Goal: Task Accomplishment & Management: Manage account settings

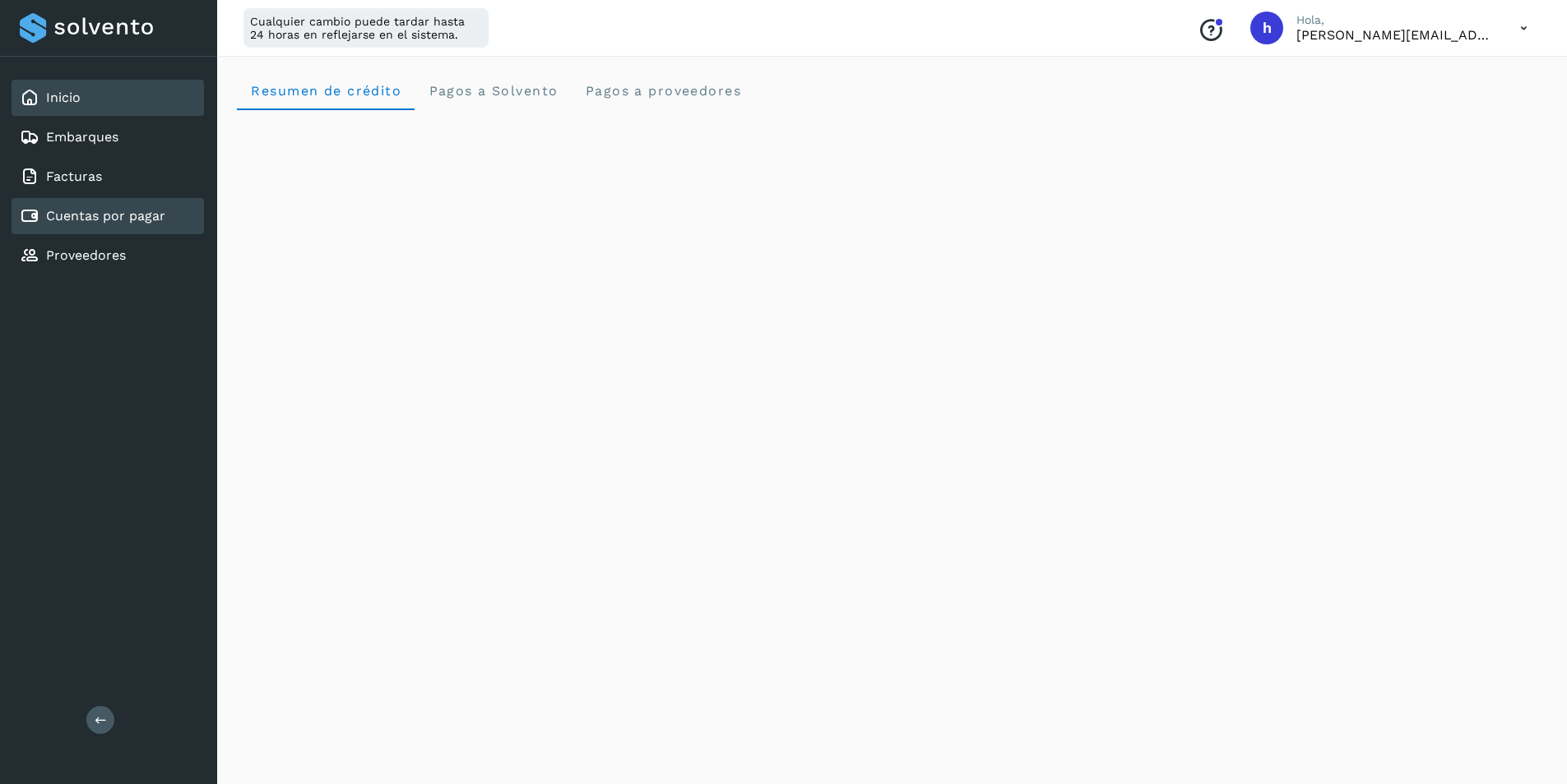
click at [131, 210] on link "Cuentas por pagar" at bounding box center [106, 216] width 119 height 16
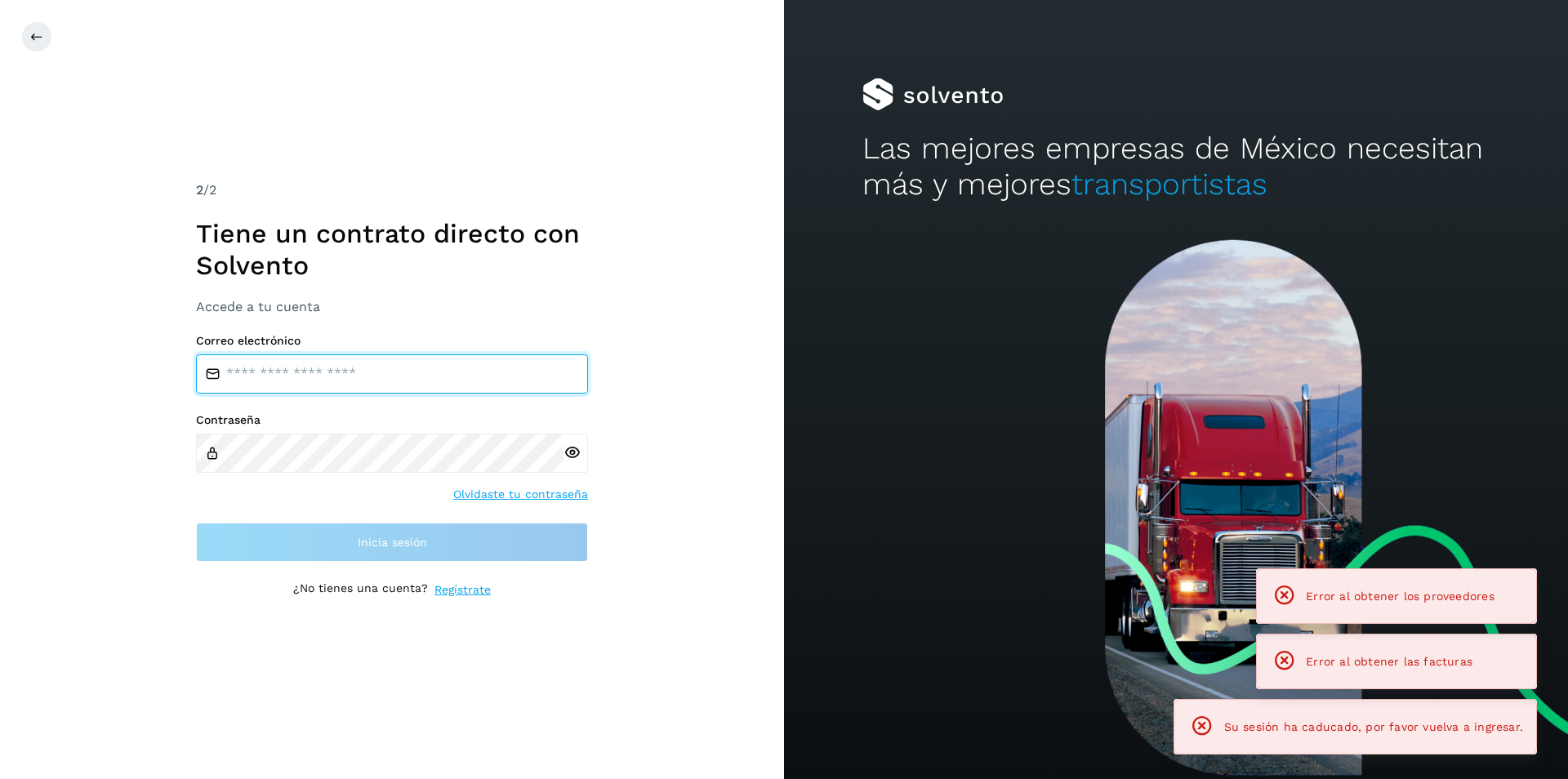
type input "**********"
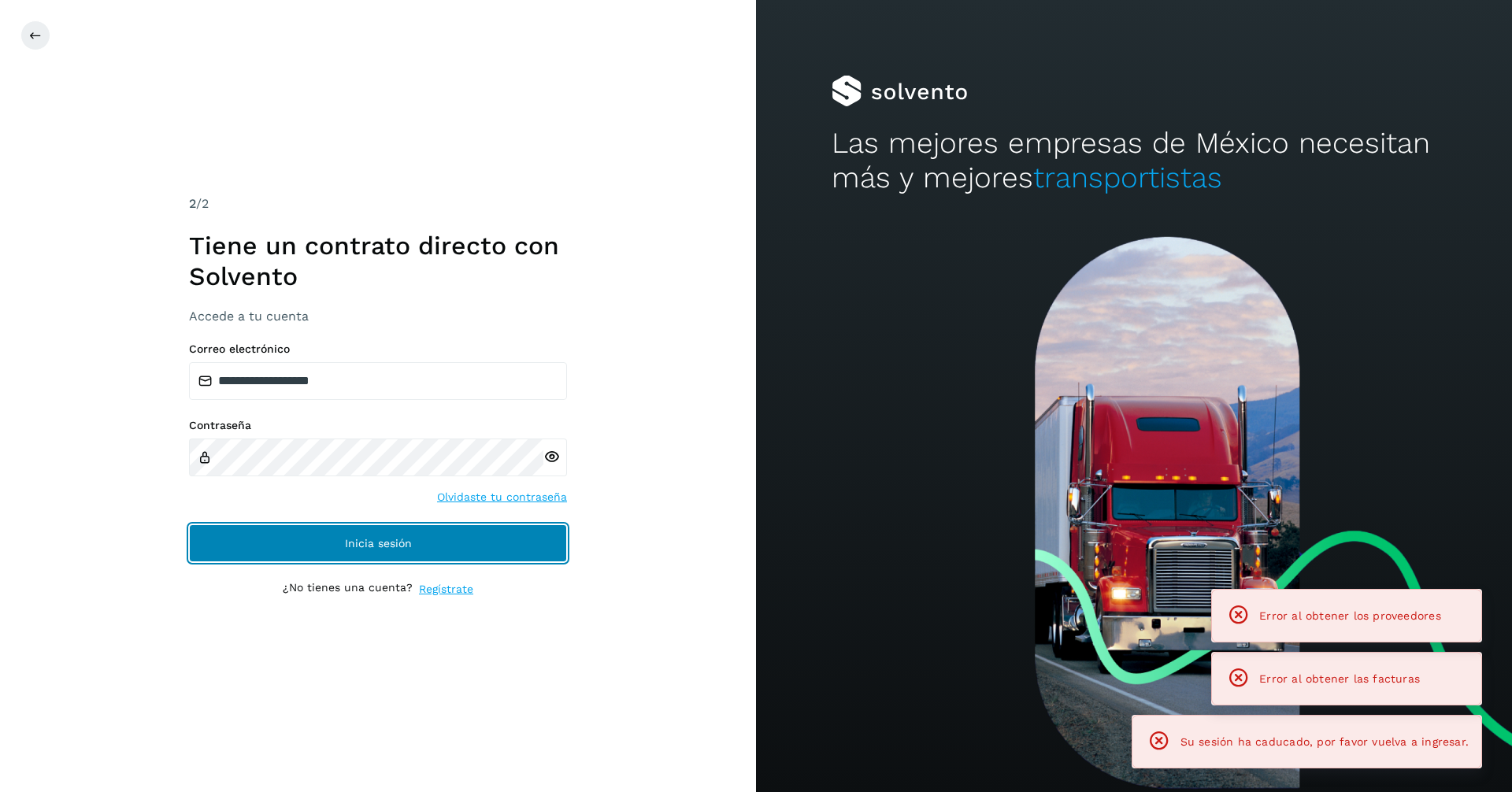
click at [392, 545] on span "Inicia sesión" at bounding box center [378, 544] width 67 height 11
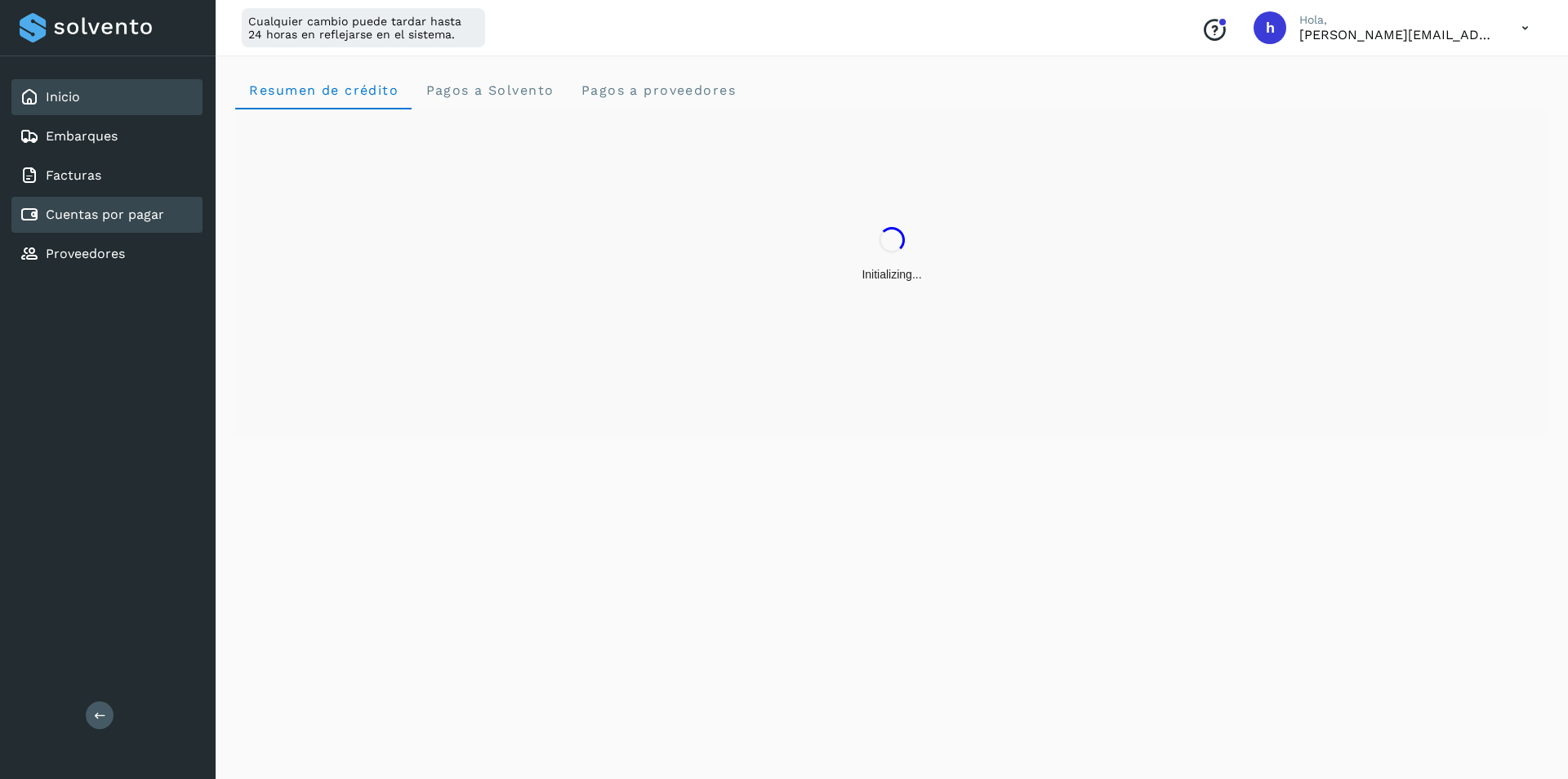
click at [99, 210] on link "Cuentas por pagar" at bounding box center [105, 215] width 119 height 16
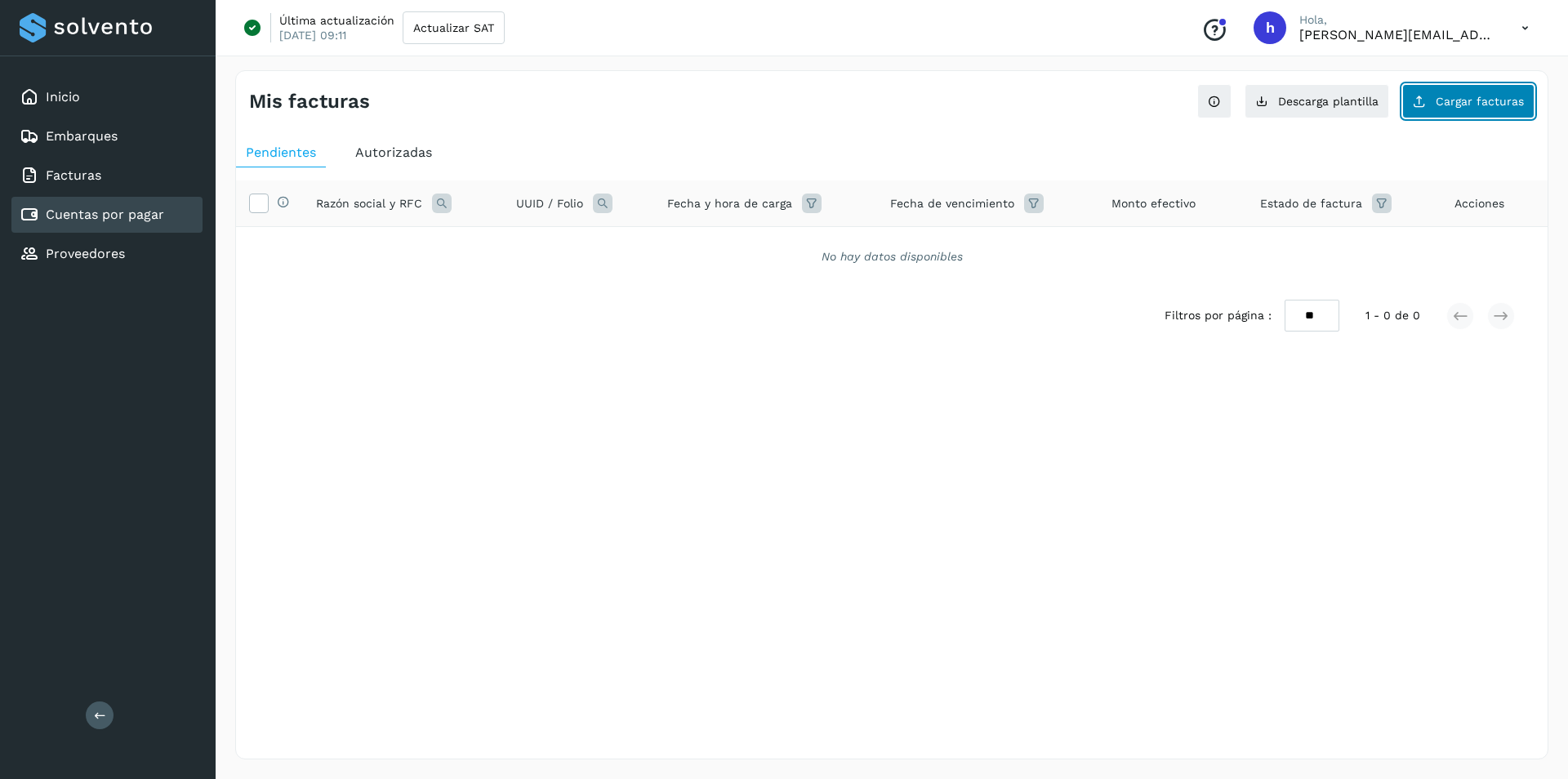
click at [1475, 95] on span "Cargar facturas" at bounding box center [1480, 101] width 88 height 12
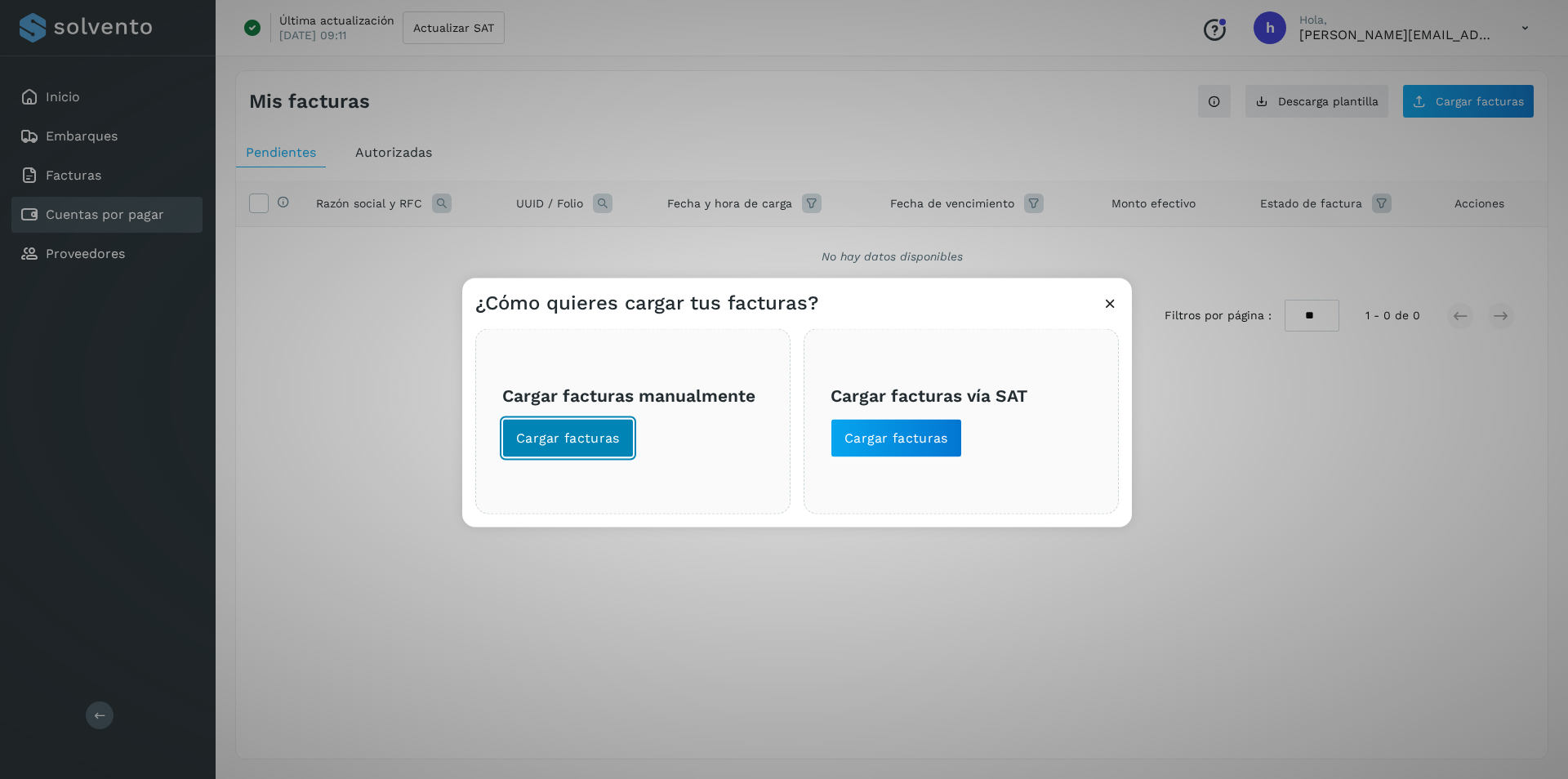
click at [575, 443] on span "Cargar facturas" at bounding box center [568, 439] width 104 height 18
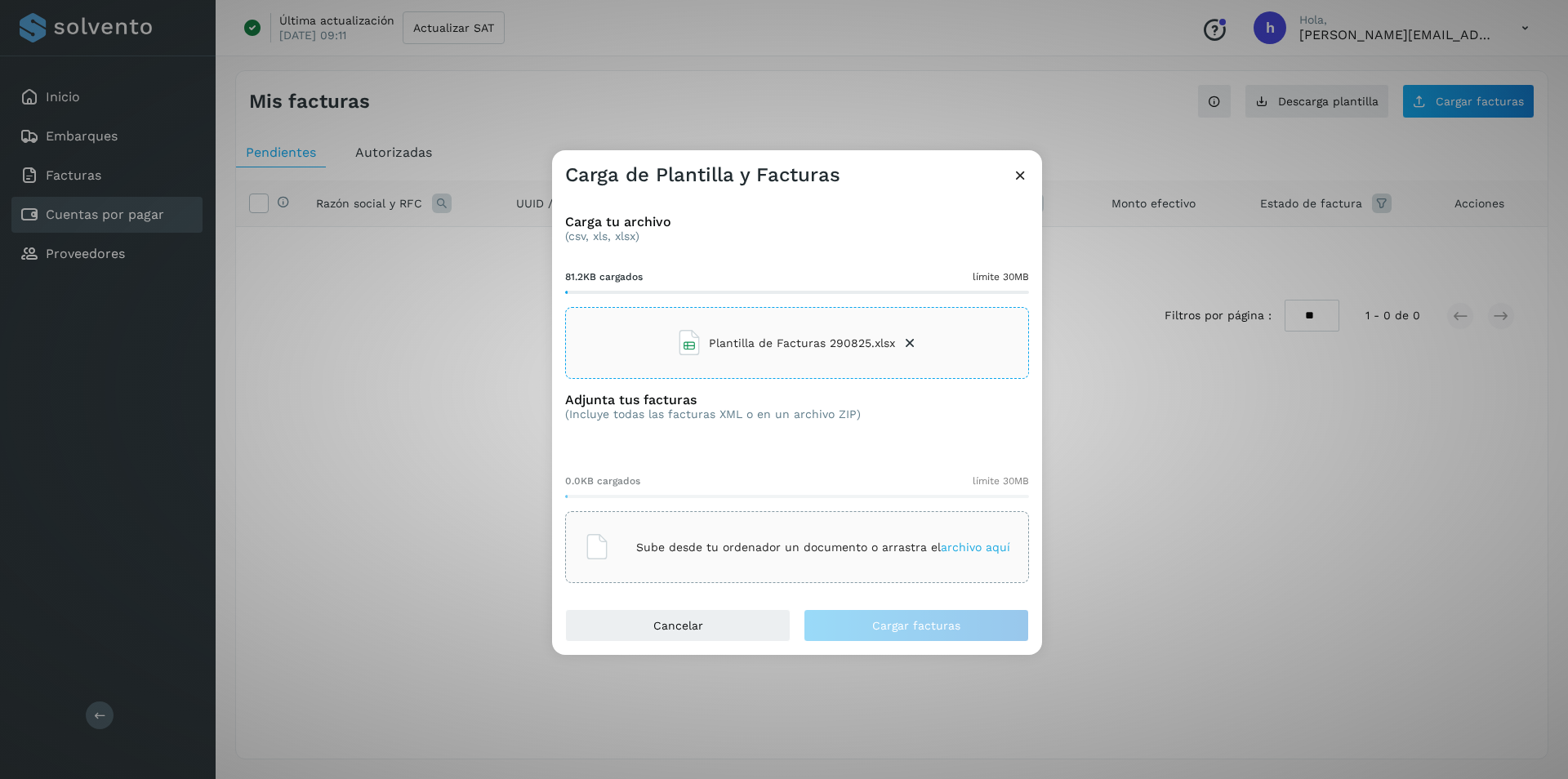
click at [901, 555] on div "Sube desde tu ordenador un documento o arrastra el archivo aquí" at bounding box center [797, 547] width 427 height 44
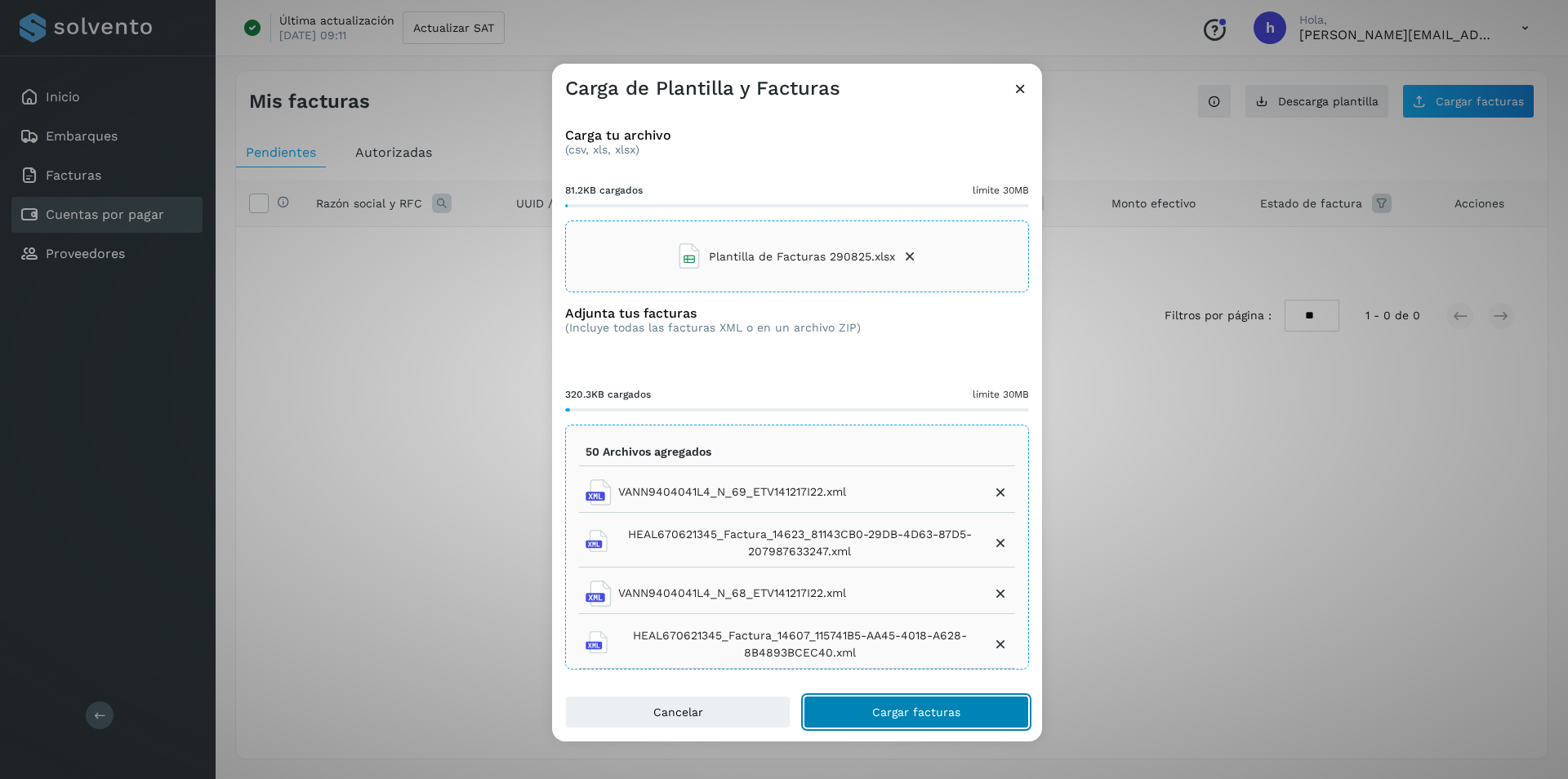
click at [874, 709] on span "Cargar facturas" at bounding box center [916, 713] width 88 height 12
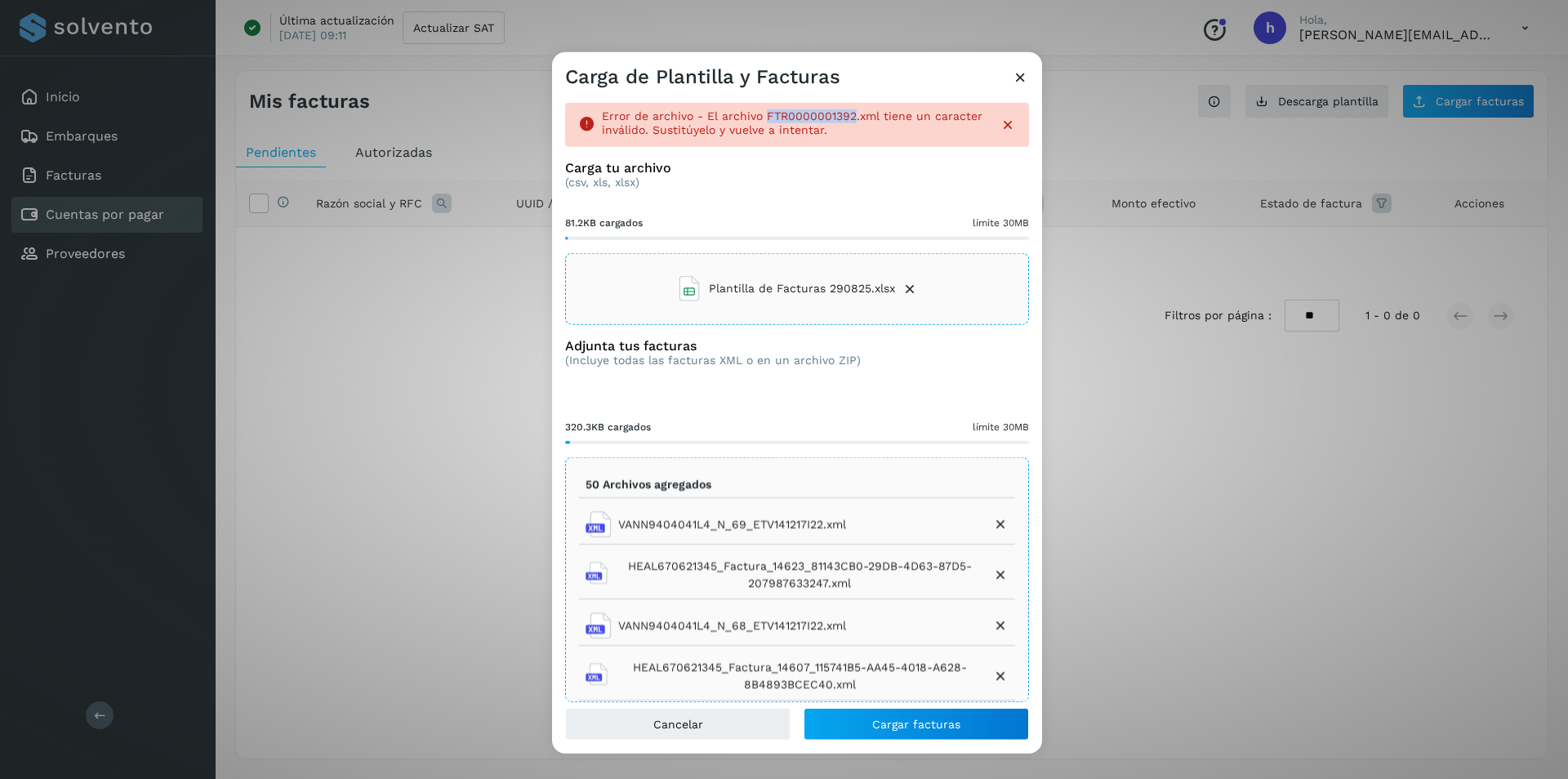
drag, startPoint x: 763, startPoint y: 119, endPoint x: 851, endPoint y: 117, distance: 88.0
click at [851, 117] on p "Error de archivo - El archivo FTR0000001392.xml tiene un caracter inválido. Sus…" at bounding box center [794, 124] width 385 height 28
copy p "FTR0000001392"
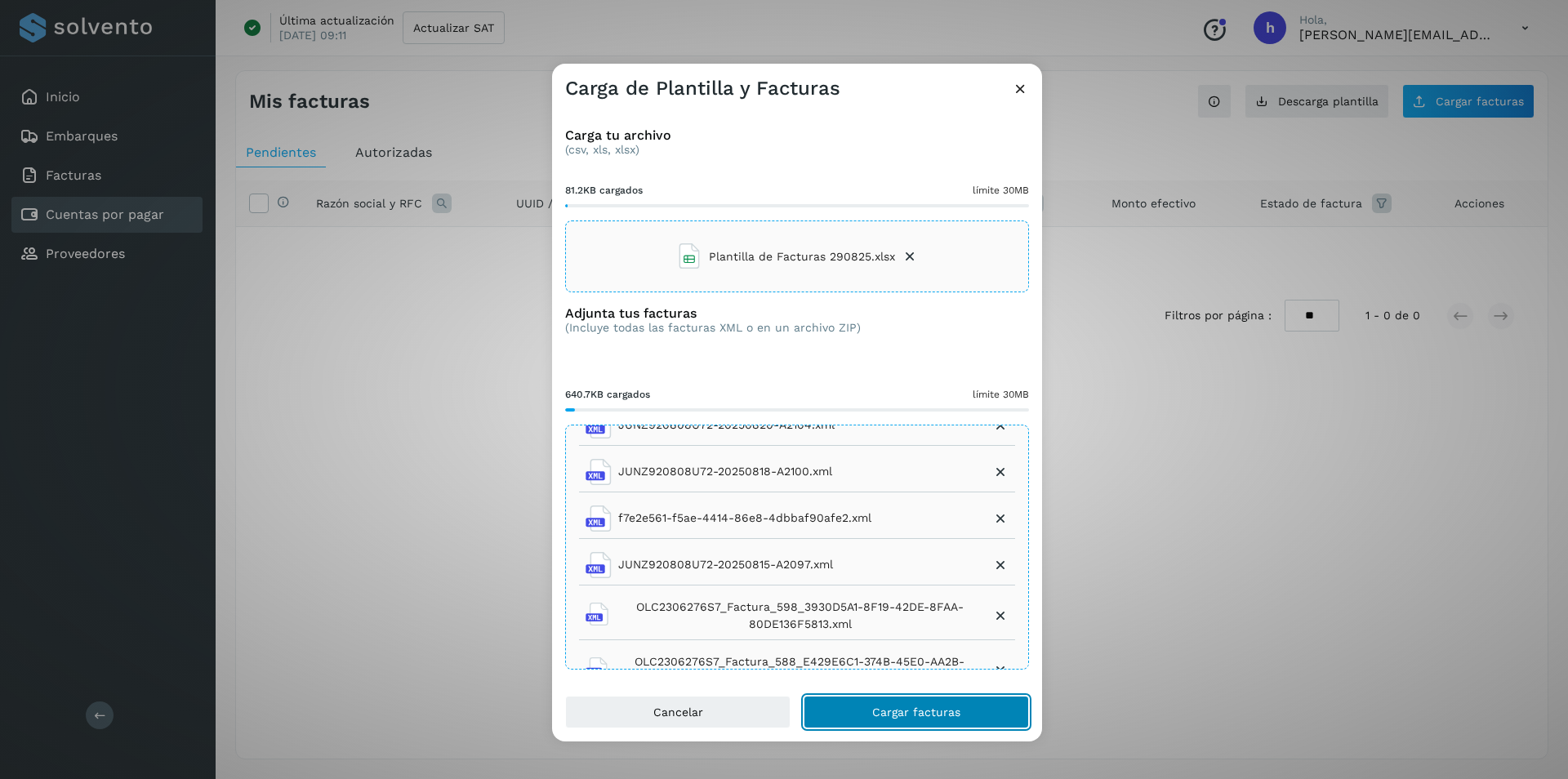
click at [925, 718] on span "Cargar facturas" at bounding box center [916, 713] width 88 height 12
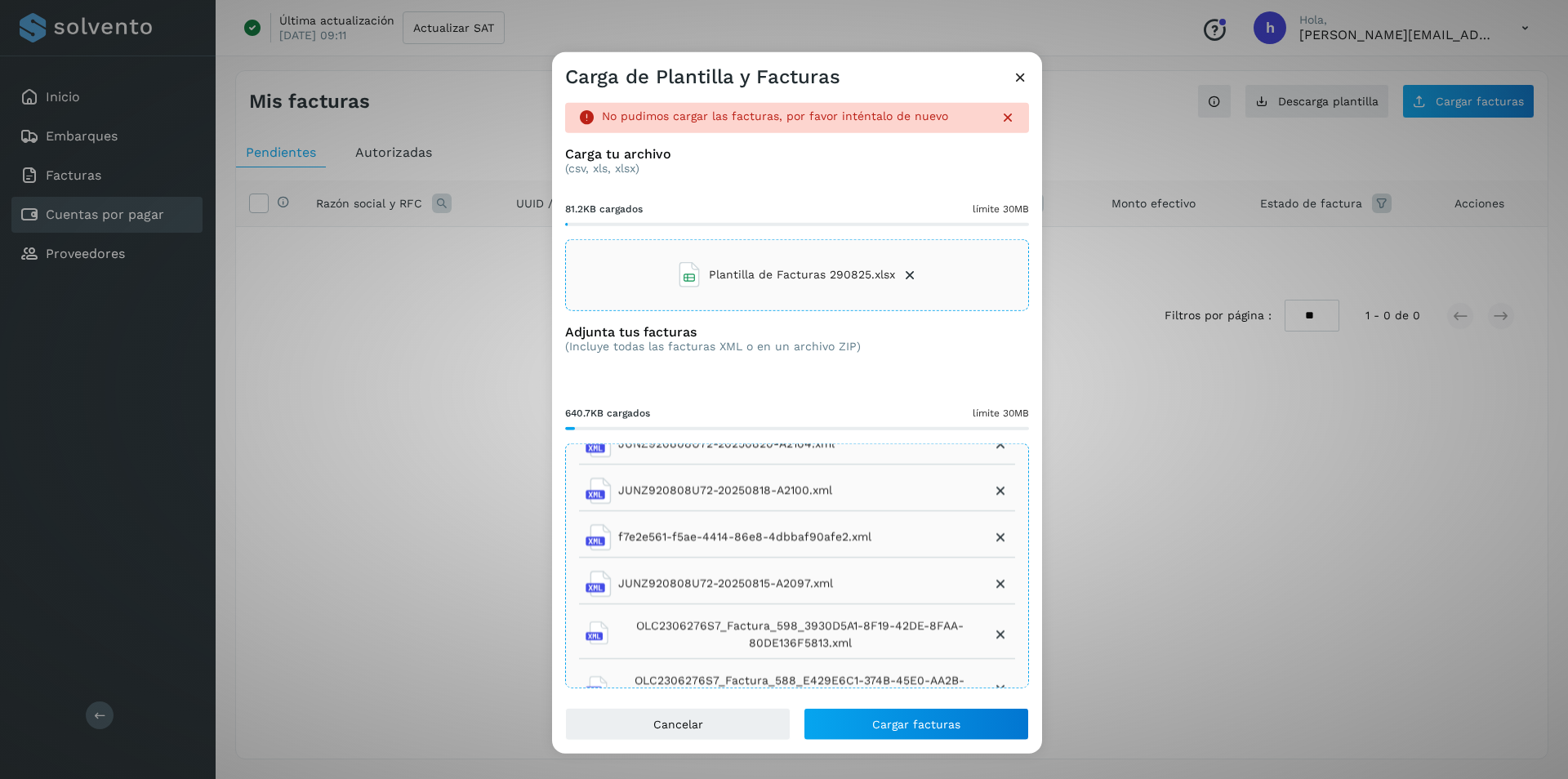
click at [1024, 82] on icon at bounding box center [1021, 78] width 17 height 18
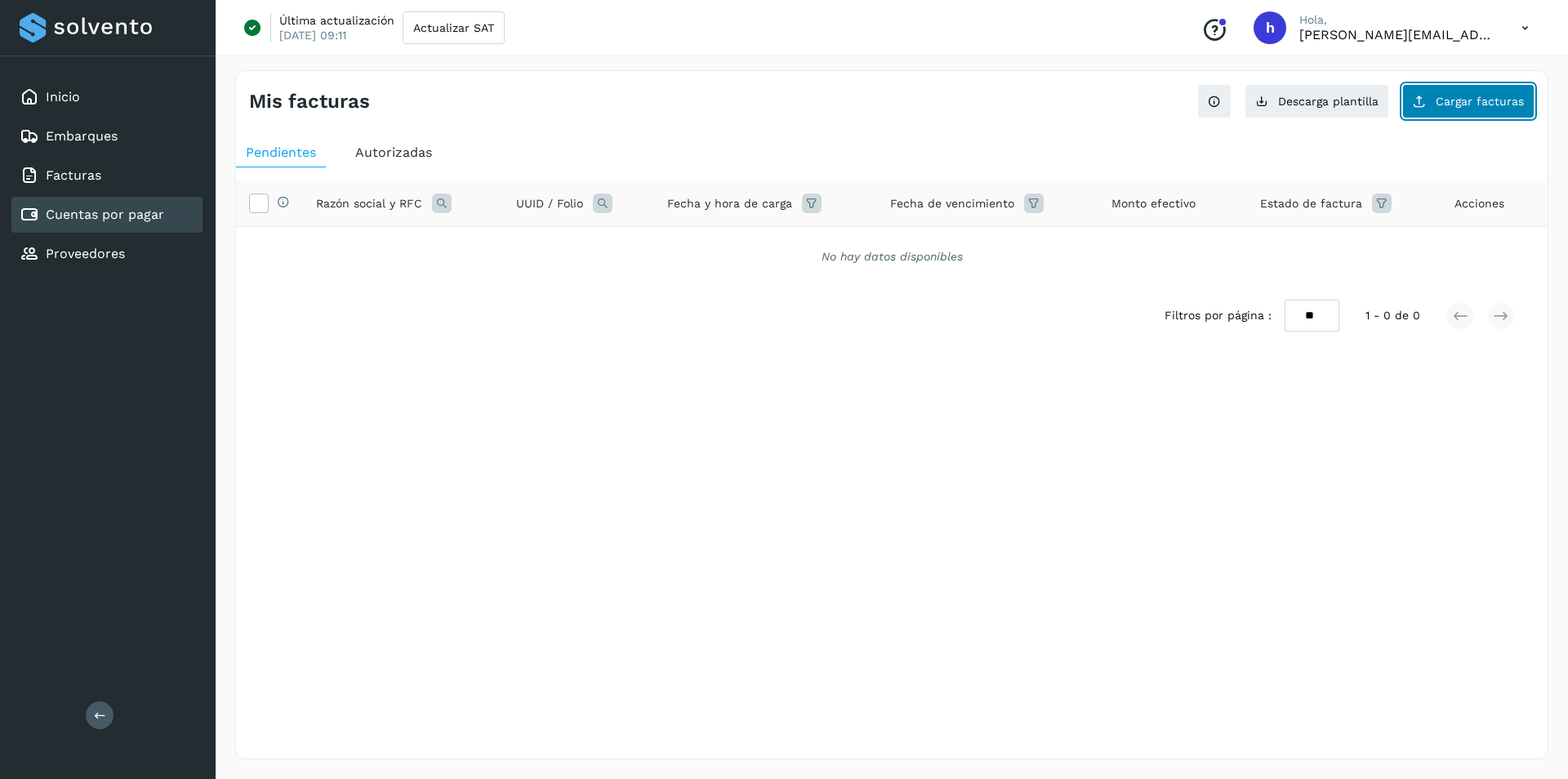
click at [1485, 98] on span "Cargar facturas" at bounding box center [1480, 101] width 88 height 12
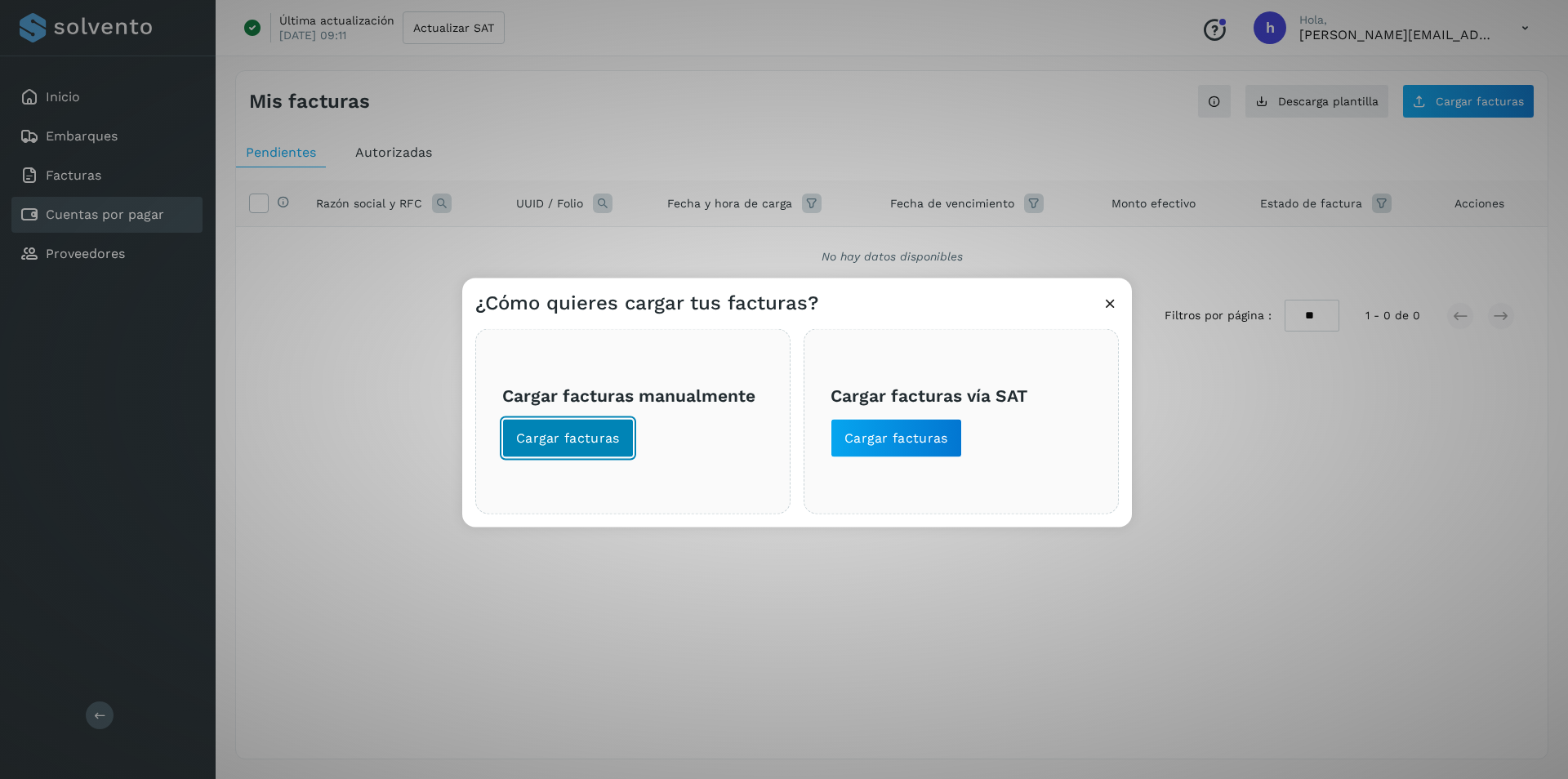
click at [585, 432] on span "Cargar facturas" at bounding box center [568, 439] width 104 height 18
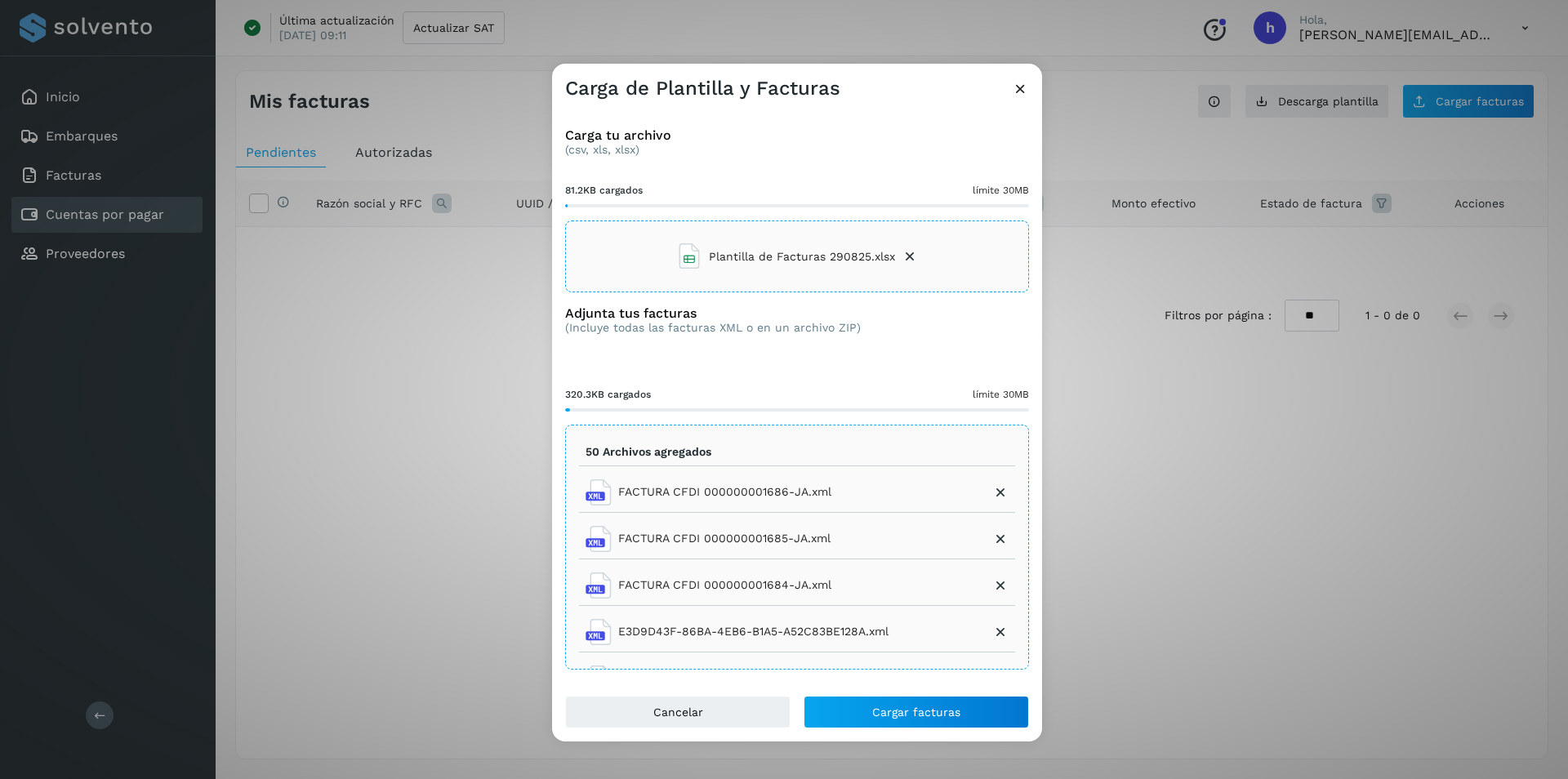
click at [908, 254] on icon at bounding box center [909, 256] width 17 height 17
click at [899, 709] on span "Cargar facturas" at bounding box center [916, 713] width 88 height 12
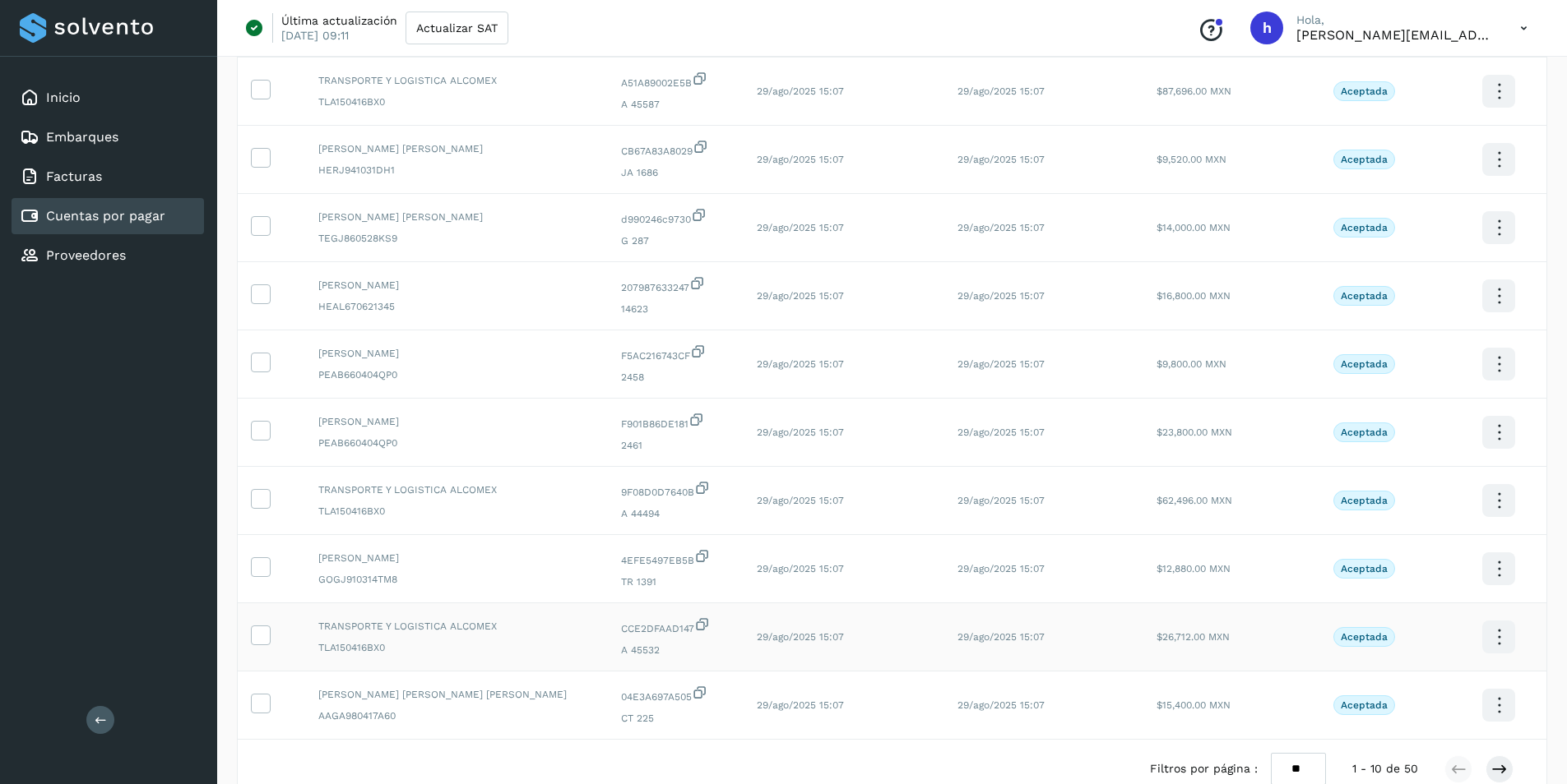
scroll to position [266, 0]
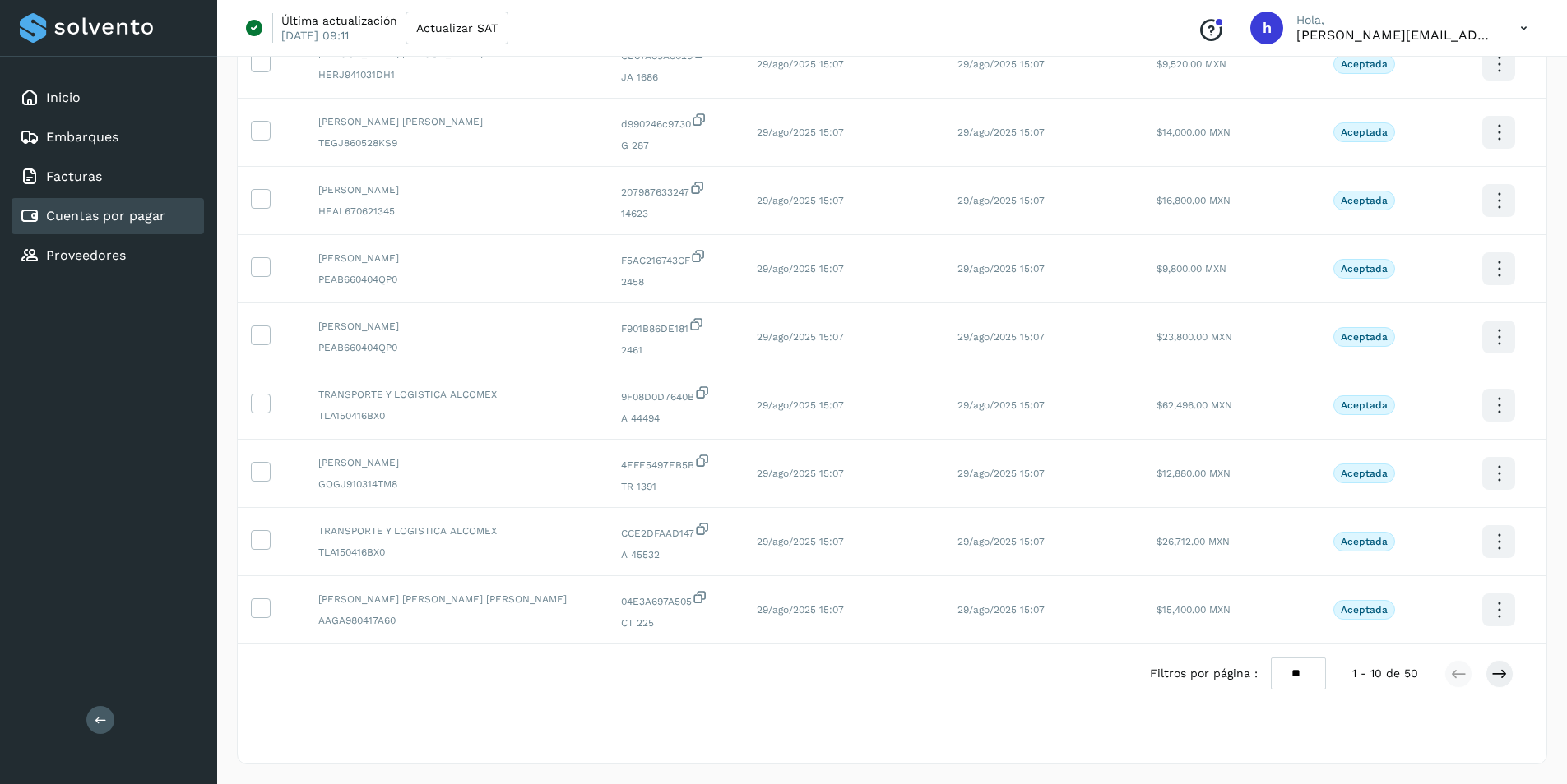
click at [1324, 674] on select "** ** **" at bounding box center [1299, 673] width 55 height 32
select select "**"
click at [1281, 658] on select "** ** **" at bounding box center [1299, 673] width 55 height 32
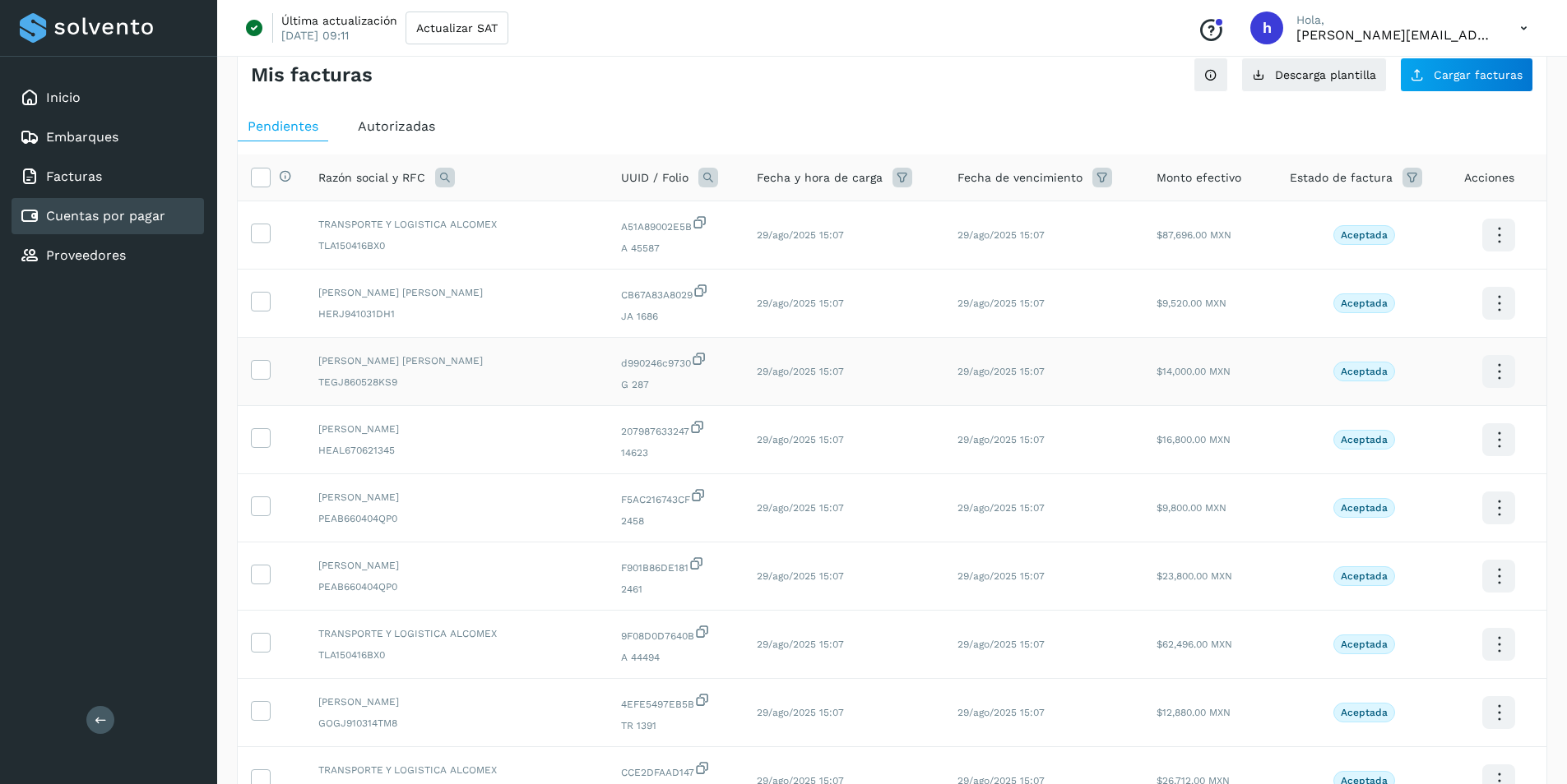
scroll to position [0, 0]
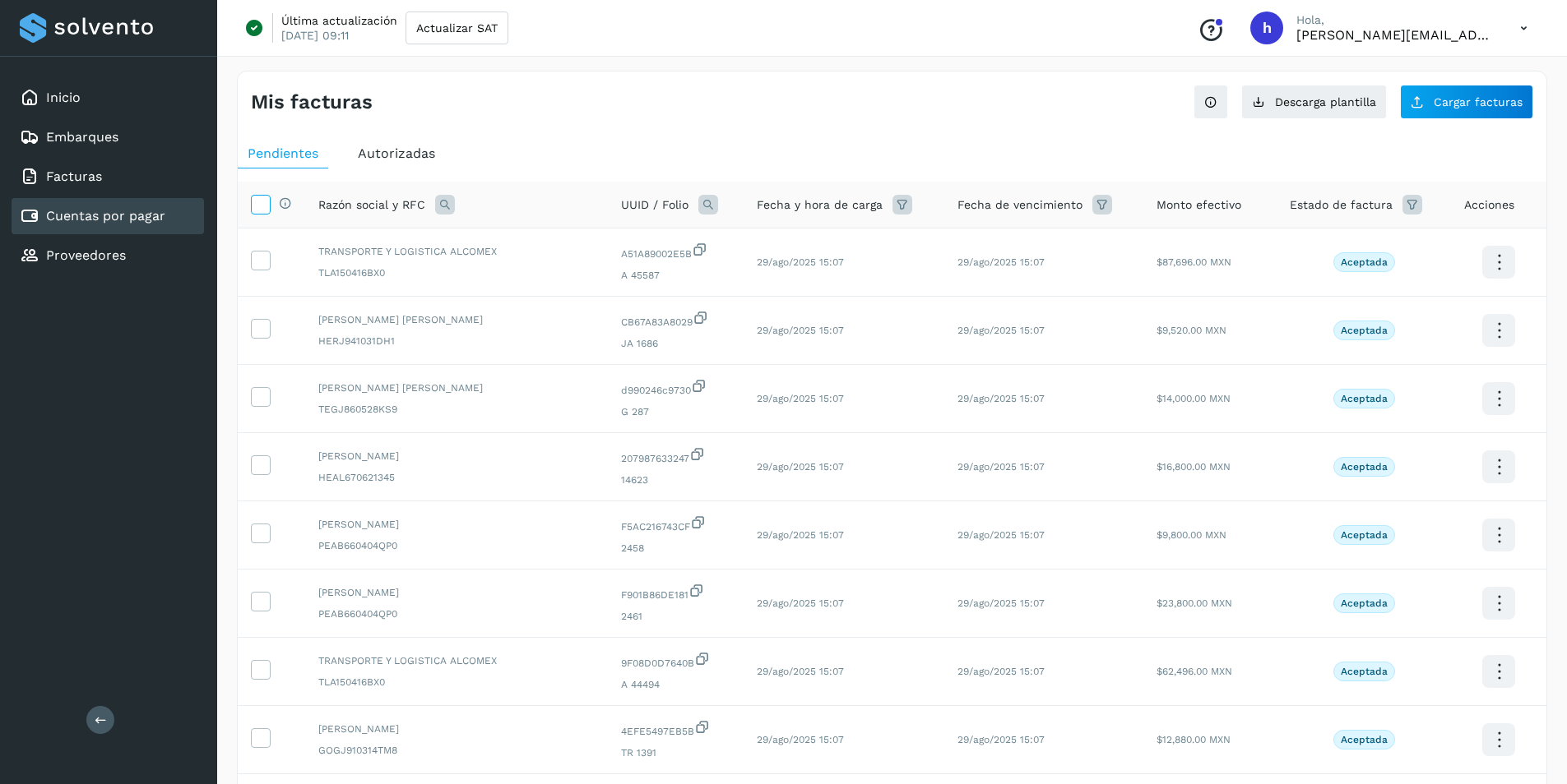
click at [259, 198] on icon at bounding box center [261, 204] width 18 height 18
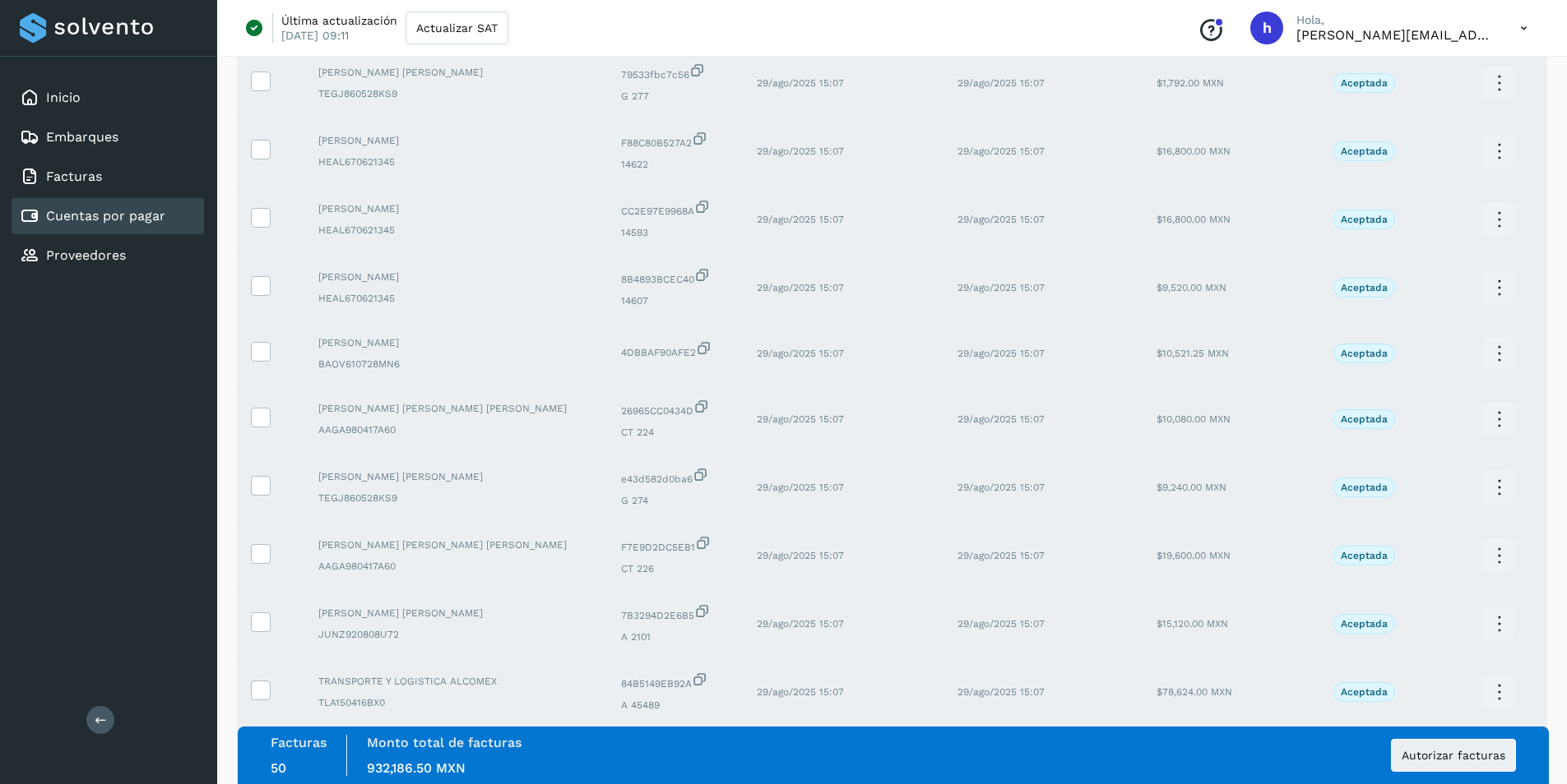
scroll to position [2713, 0]
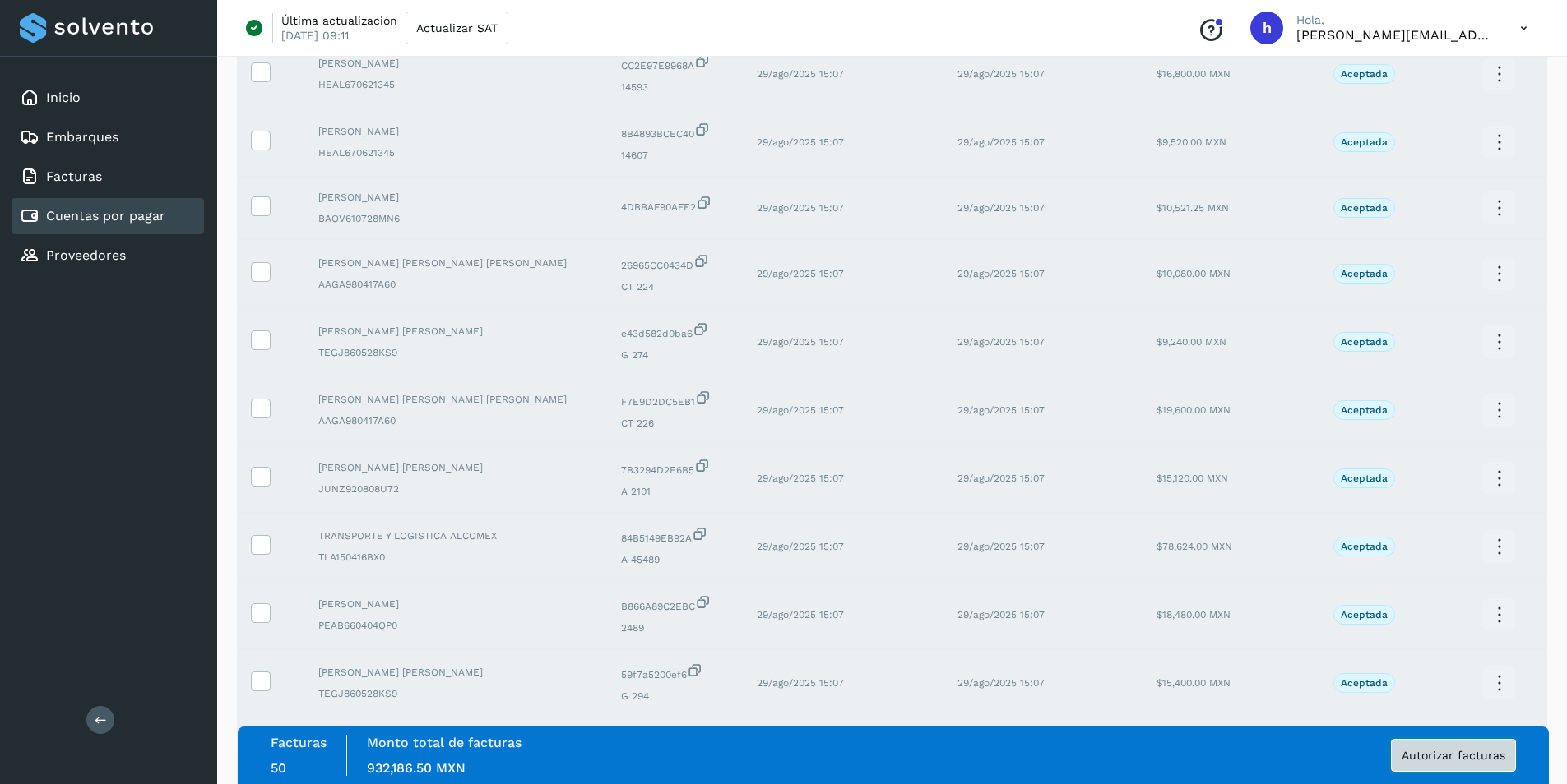
click at [1421, 753] on span "Autorizar facturas" at bounding box center [1453, 756] width 104 height 12
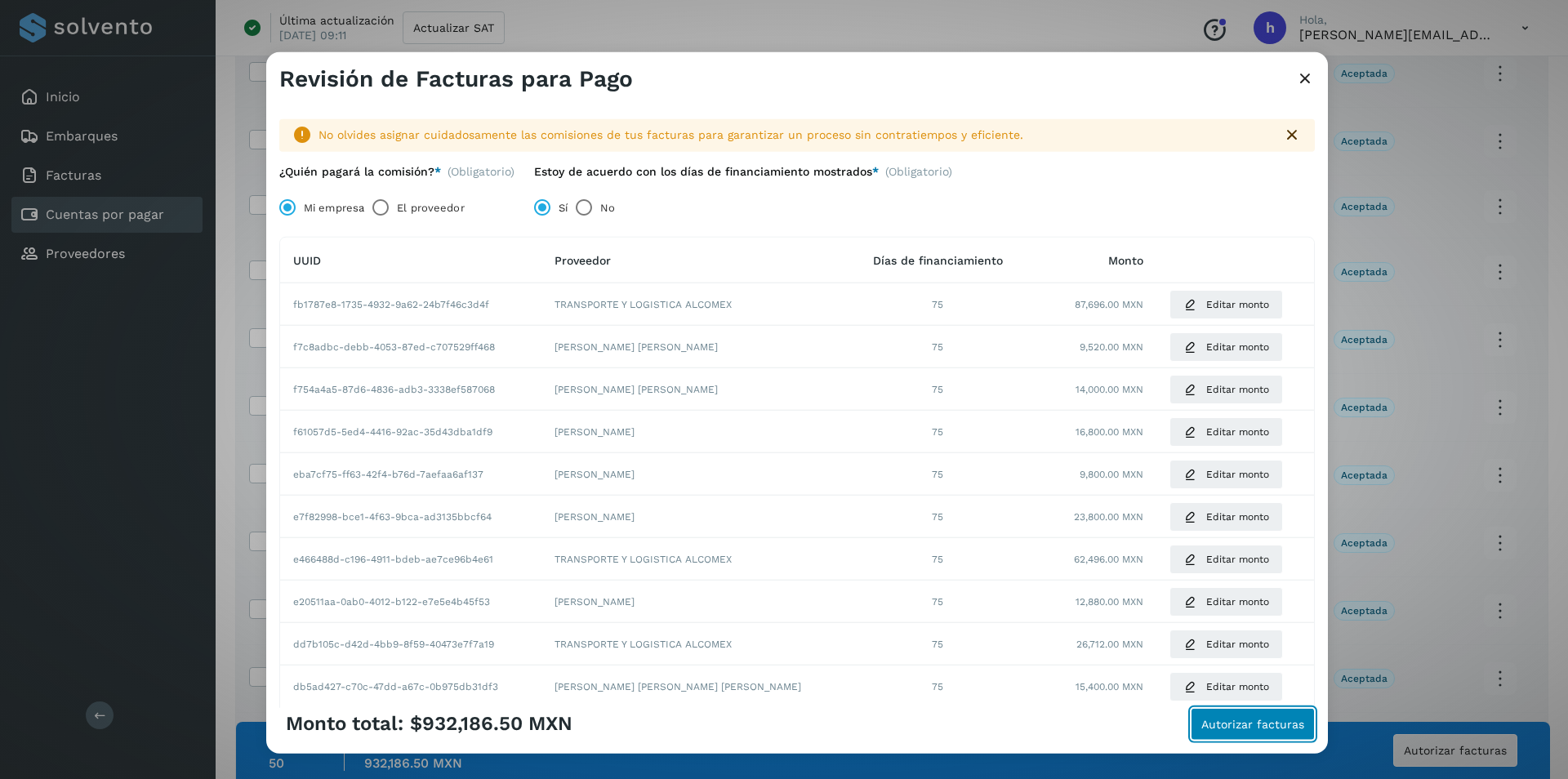
click at [1258, 725] on span "Autorizar facturas" at bounding box center [1253, 724] width 103 height 12
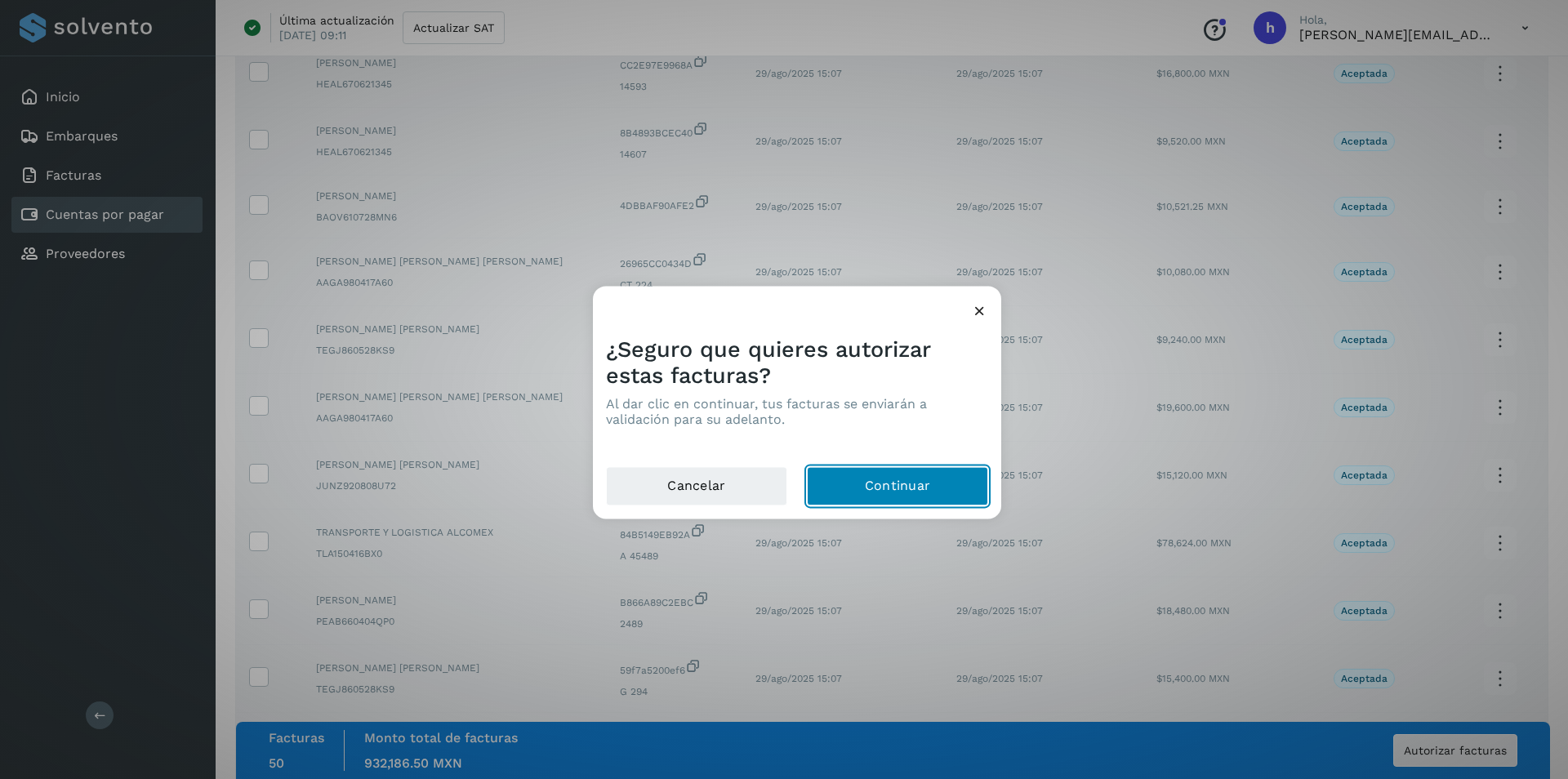
click at [888, 480] on button "Continuar" at bounding box center [897, 487] width 181 height 39
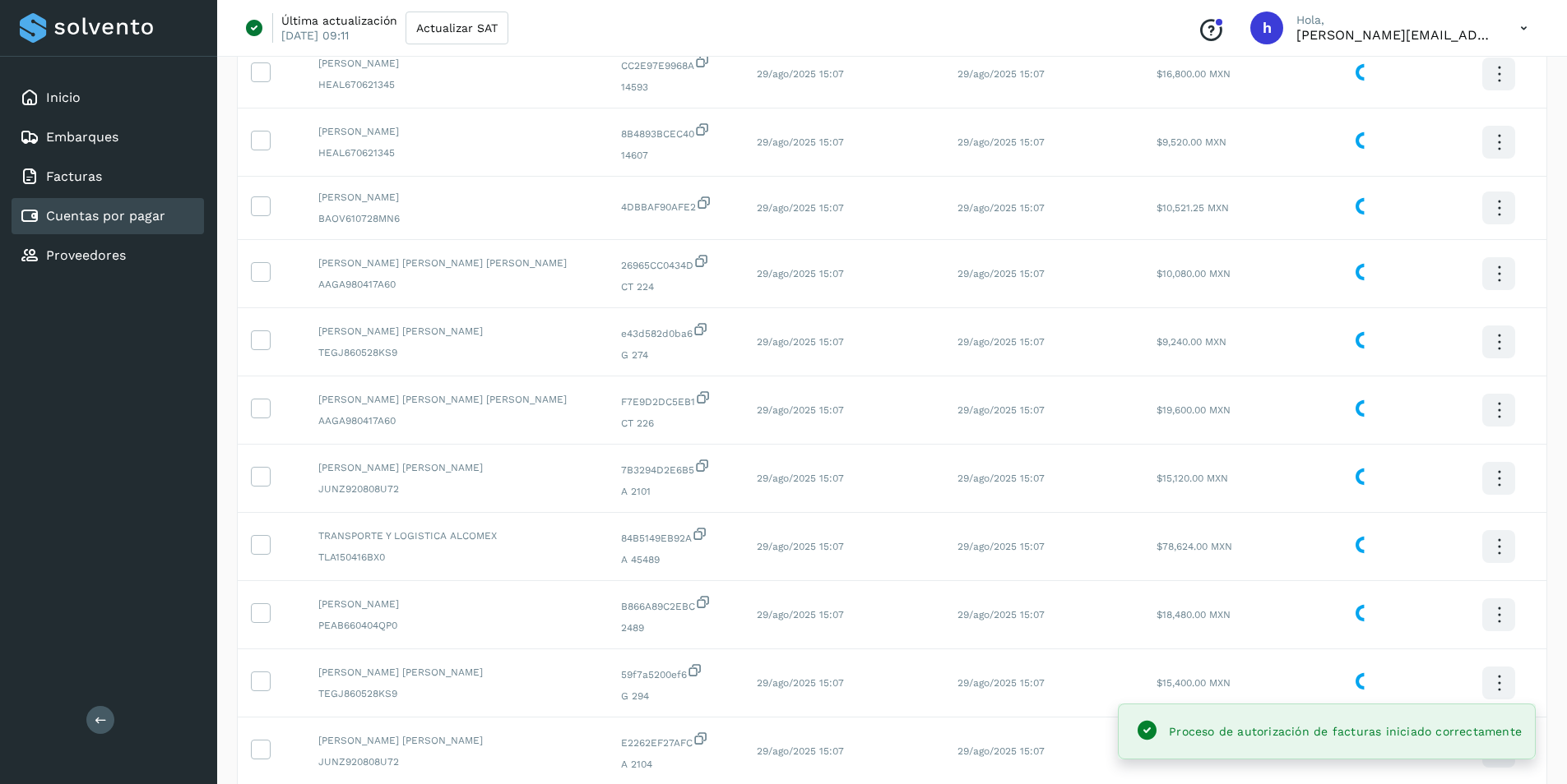
click at [98, 213] on link "Cuentas por pagar" at bounding box center [106, 216] width 119 height 16
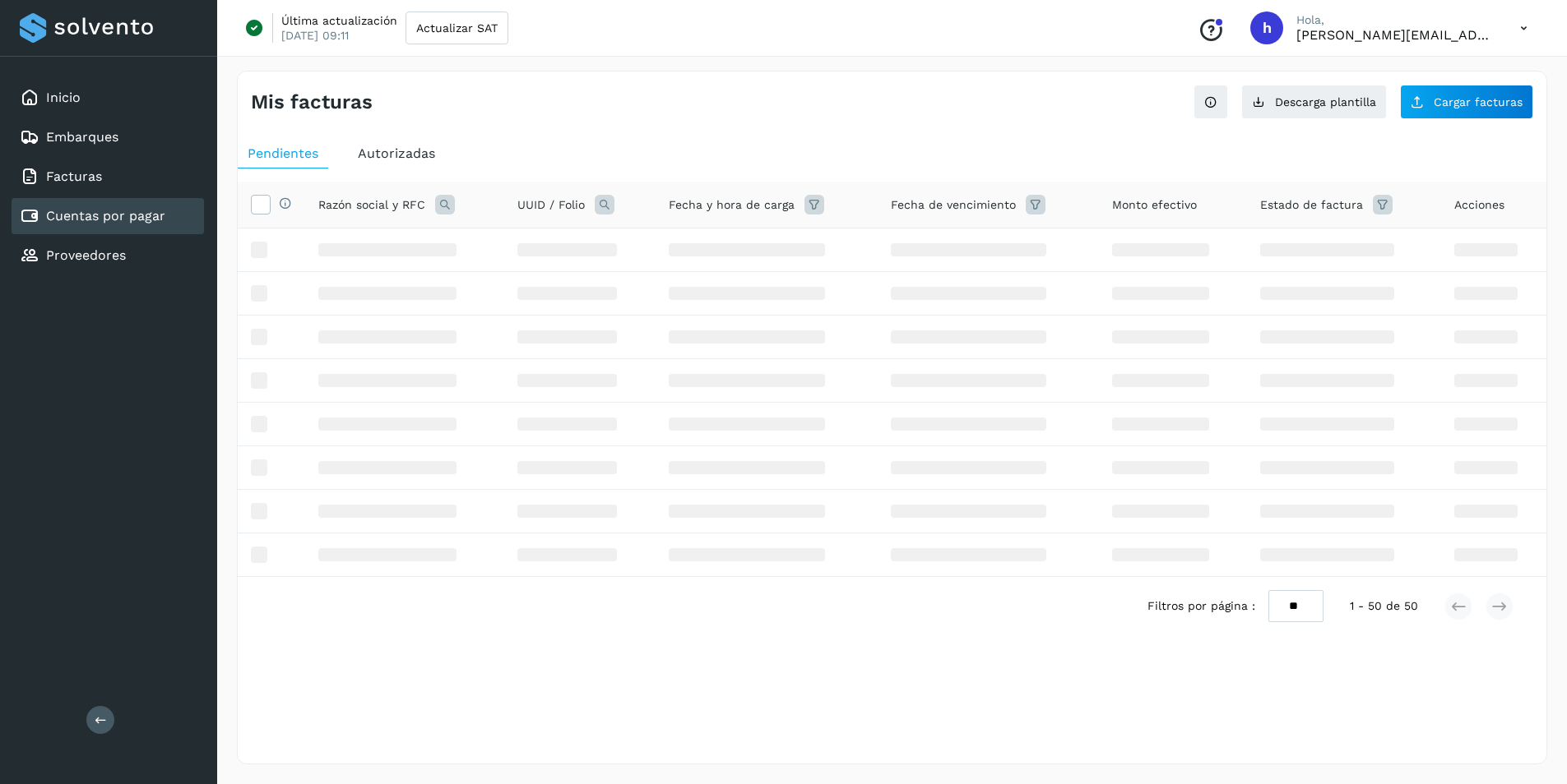
scroll to position [0, 0]
